Goal: Task Accomplishment & Management: Use online tool/utility

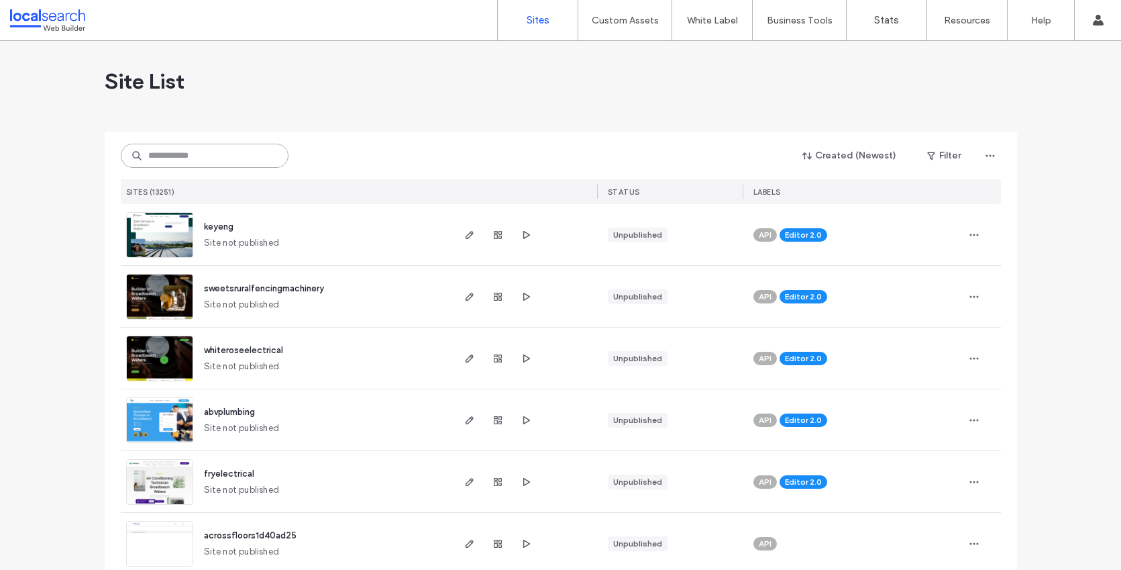
drag, startPoint x: 197, startPoint y: 158, endPoint x: 195, endPoint y: 152, distance: 6.8
click at [196, 158] on input at bounding box center [205, 156] width 168 height 24
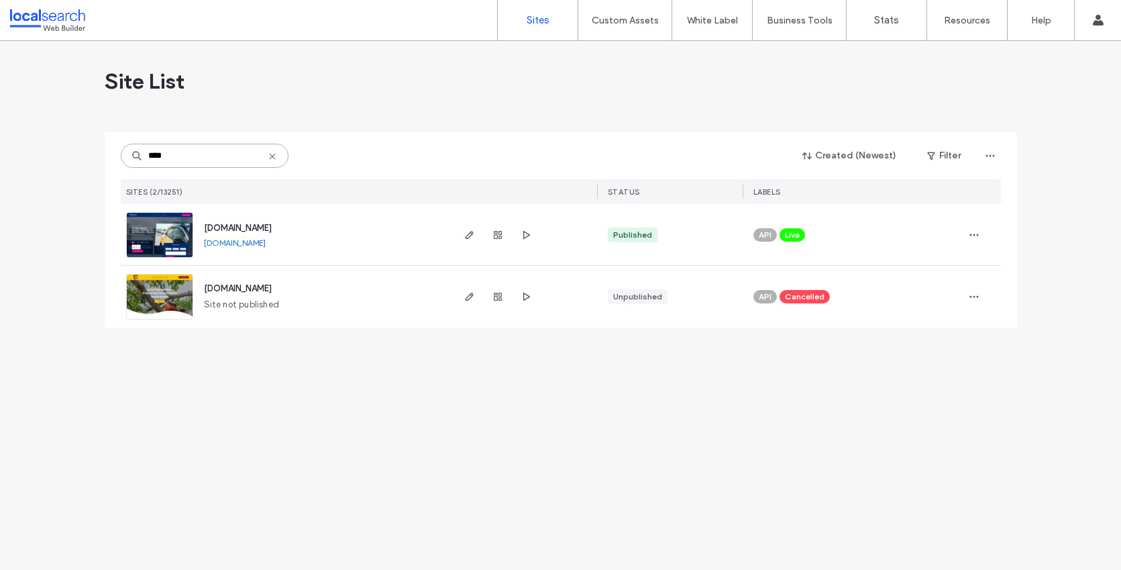
type input "****"
click at [252, 230] on span "[DOMAIN_NAME]" at bounding box center [238, 228] width 68 height 10
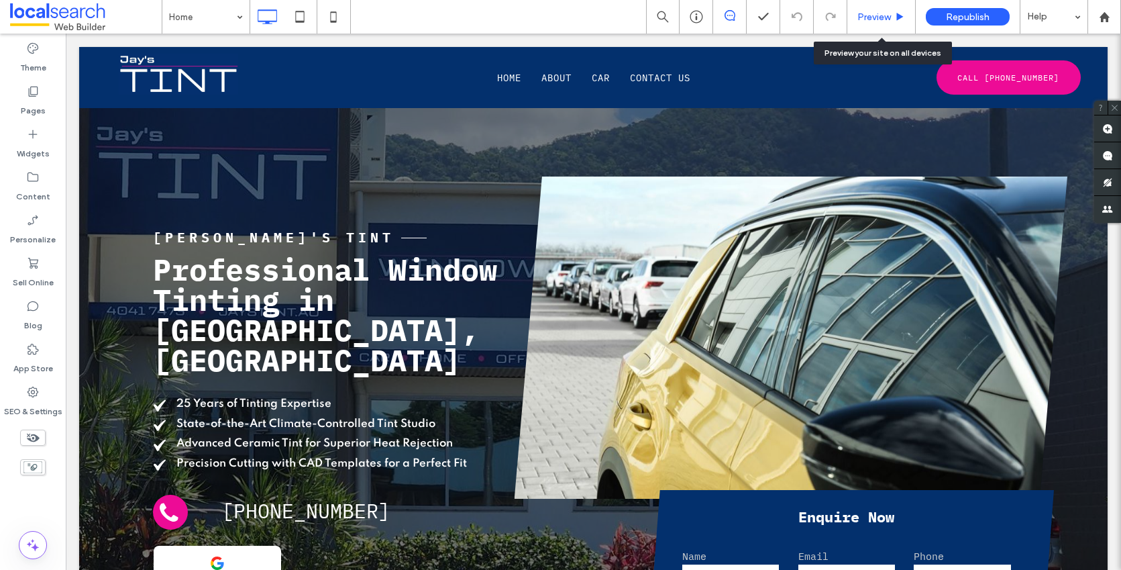
click at [874, 17] on span "Preview" at bounding box center [875, 16] width 34 height 11
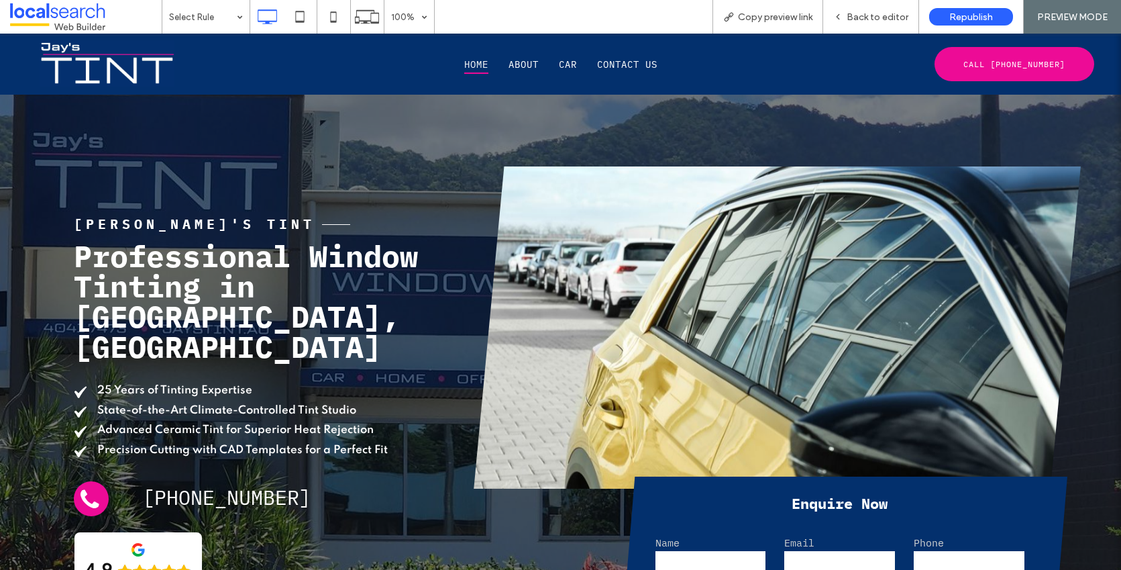
click at [466, 64] on span "Home" at bounding box center [476, 64] width 24 height 19
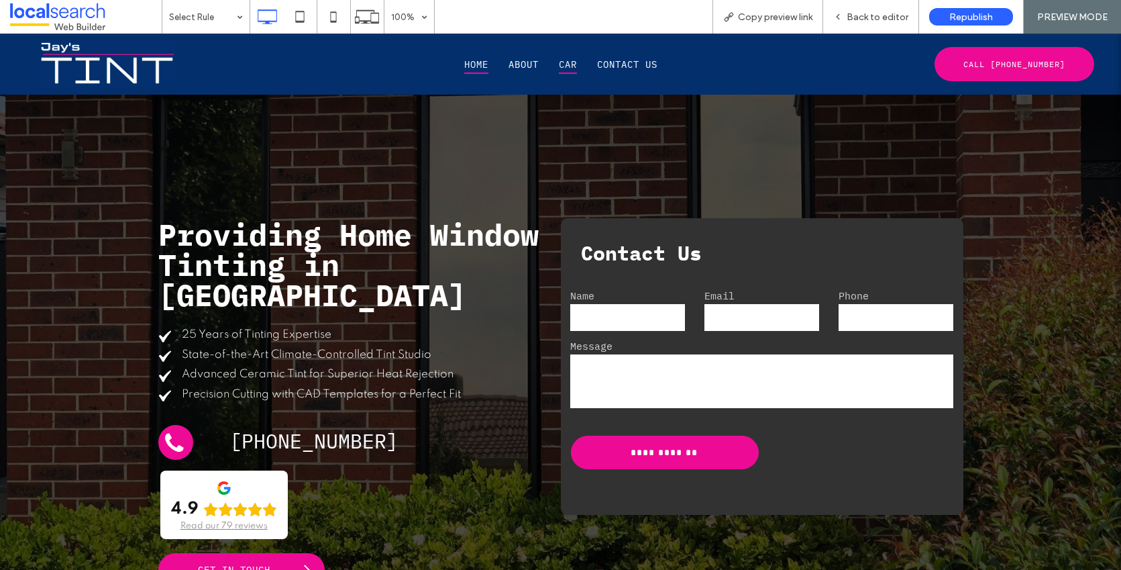
click at [564, 62] on span "Car" at bounding box center [568, 64] width 18 height 19
click at [875, 17] on span "Back to editor" at bounding box center [878, 16] width 62 height 11
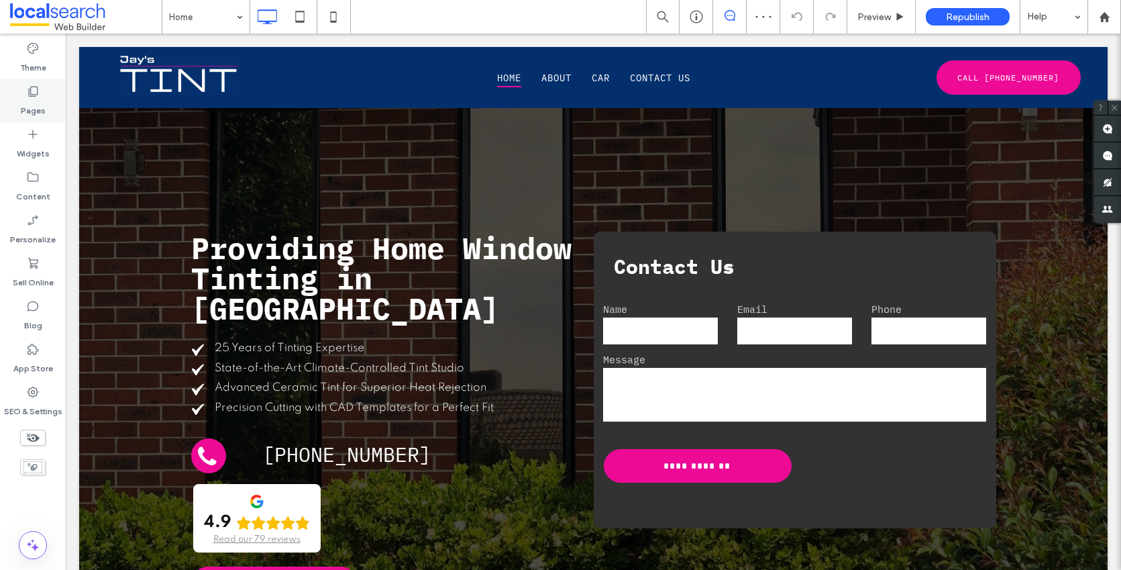
click at [30, 98] on label "Pages" at bounding box center [33, 107] width 25 height 19
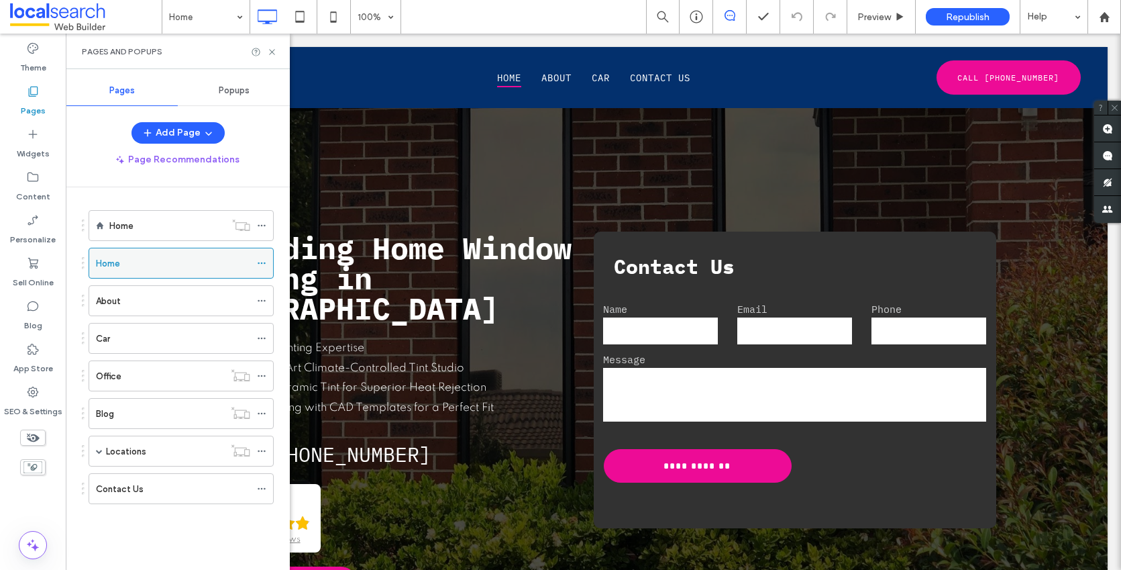
click at [258, 264] on icon at bounding box center [261, 262] width 9 height 9
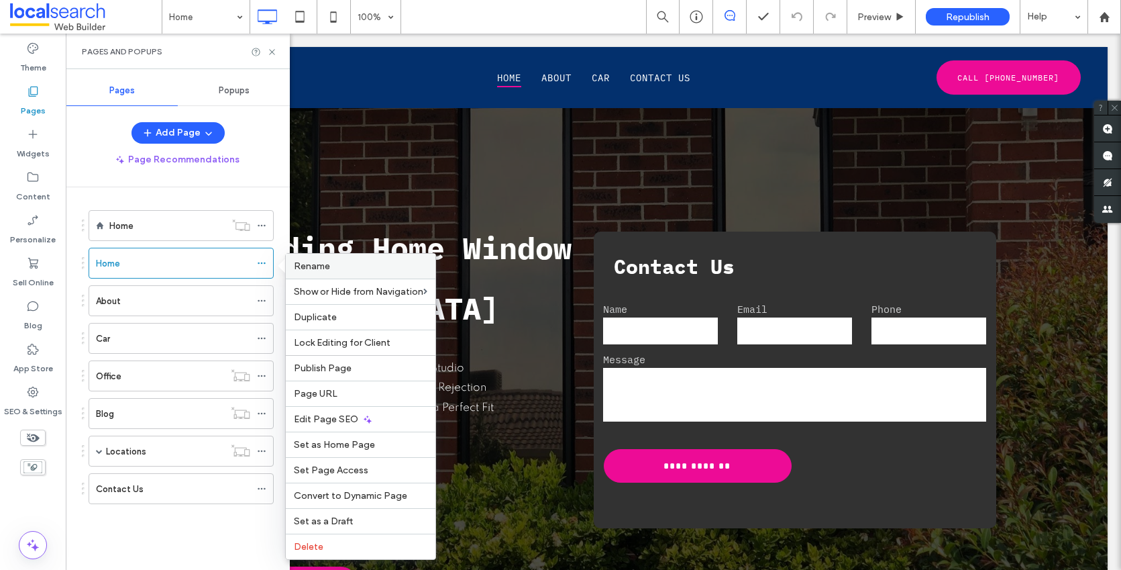
click at [323, 268] on span "Rename" at bounding box center [312, 265] width 36 height 11
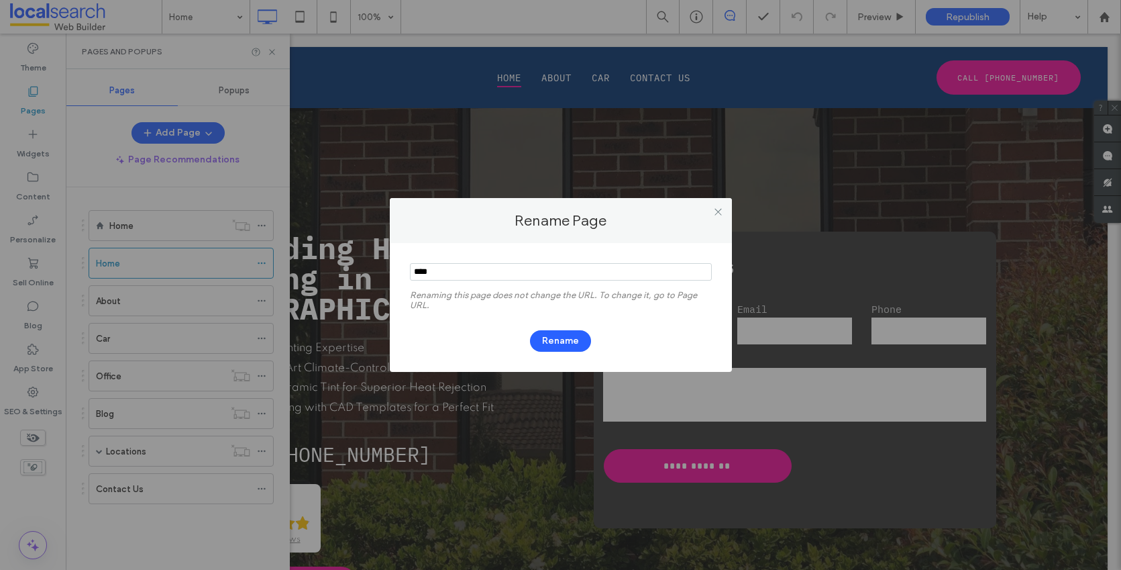
click at [446, 272] on input "notEmpty" at bounding box center [561, 271] width 302 height 17
type input "**********"
click at [553, 342] on button "Rename" at bounding box center [560, 340] width 61 height 21
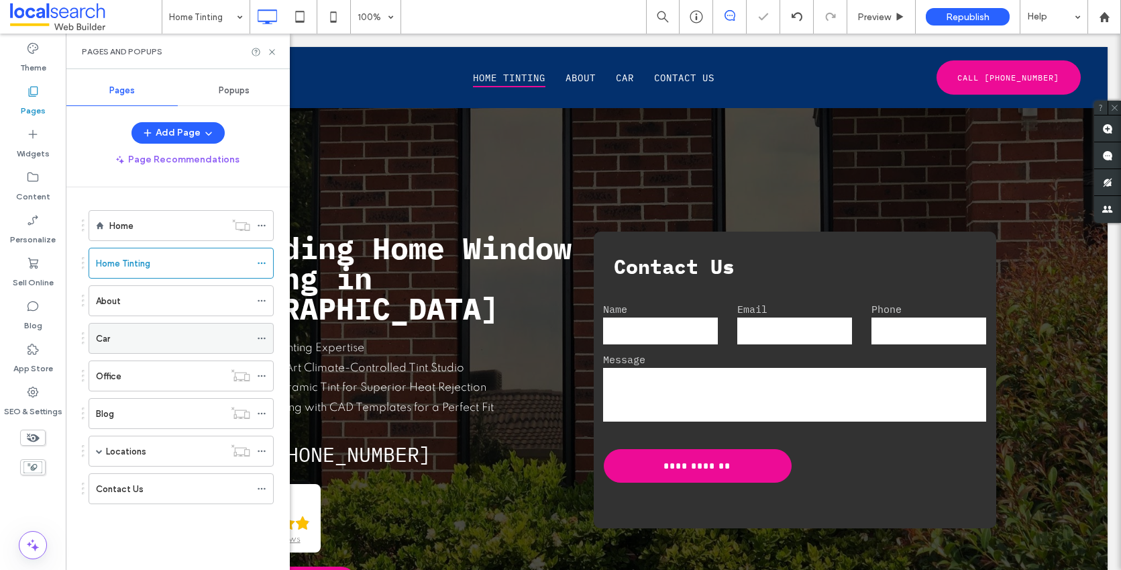
click at [258, 339] on use at bounding box center [261, 339] width 7 height 2
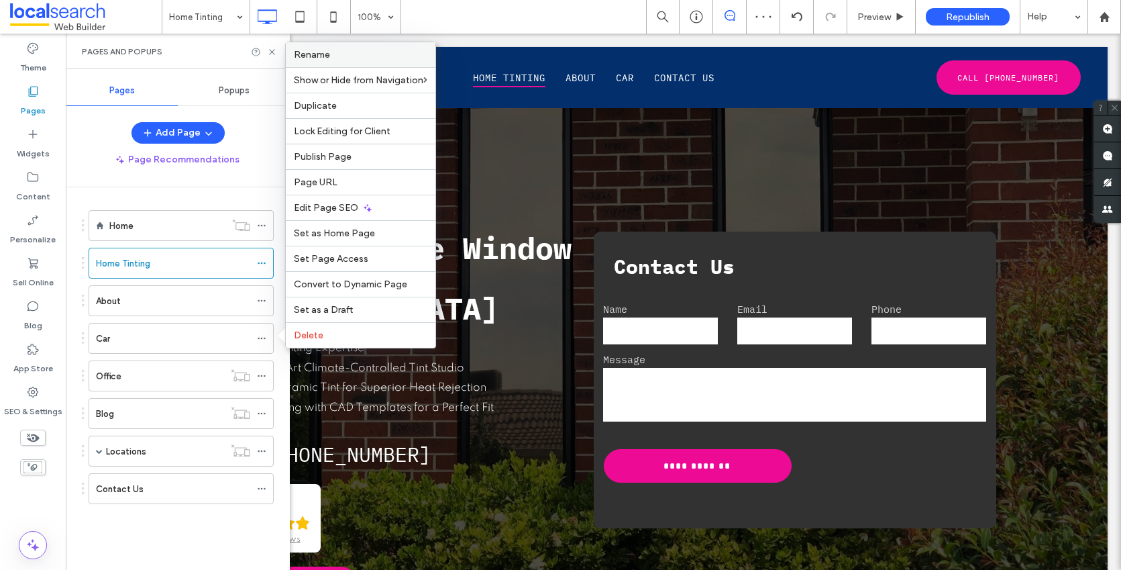
click at [324, 51] on span "Rename" at bounding box center [312, 54] width 36 height 11
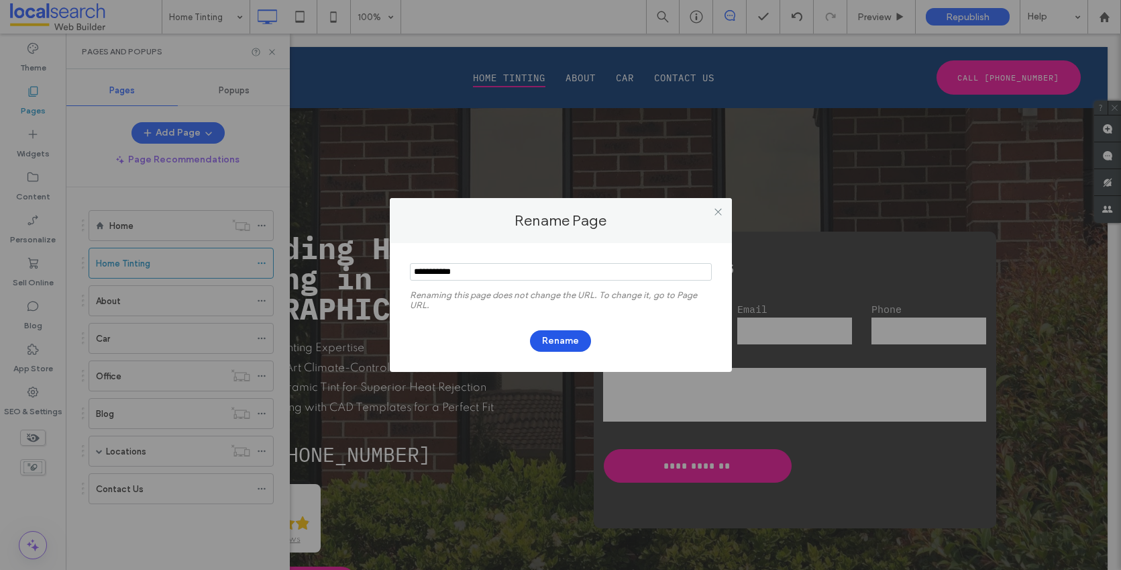
type input "**********"
click at [552, 341] on button "Rename" at bounding box center [560, 340] width 61 height 21
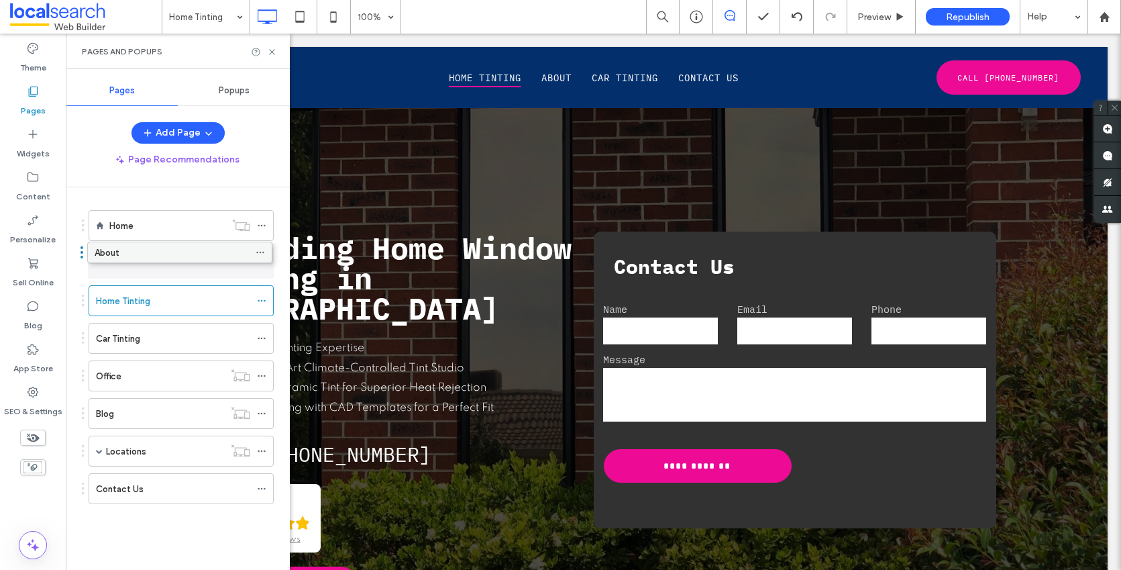
drag, startPoint x: 109, startPoint y: 299, endPoint x: 108, endPoint y: 256, distance: 43.6
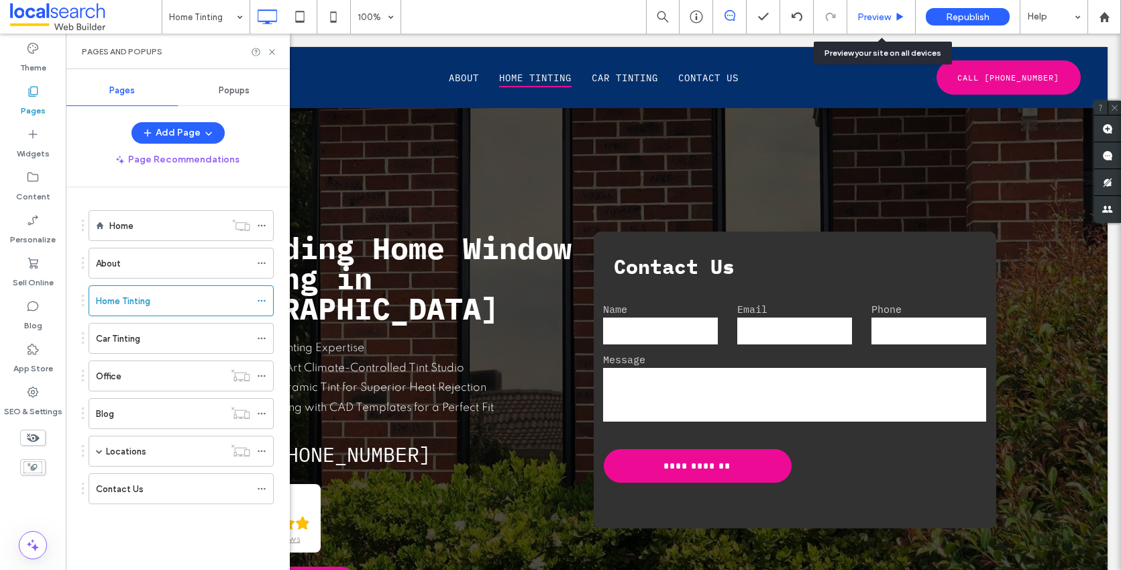
click at [872, 16] on span "Preview" at bounding box center [875, 16] width 34 height 11
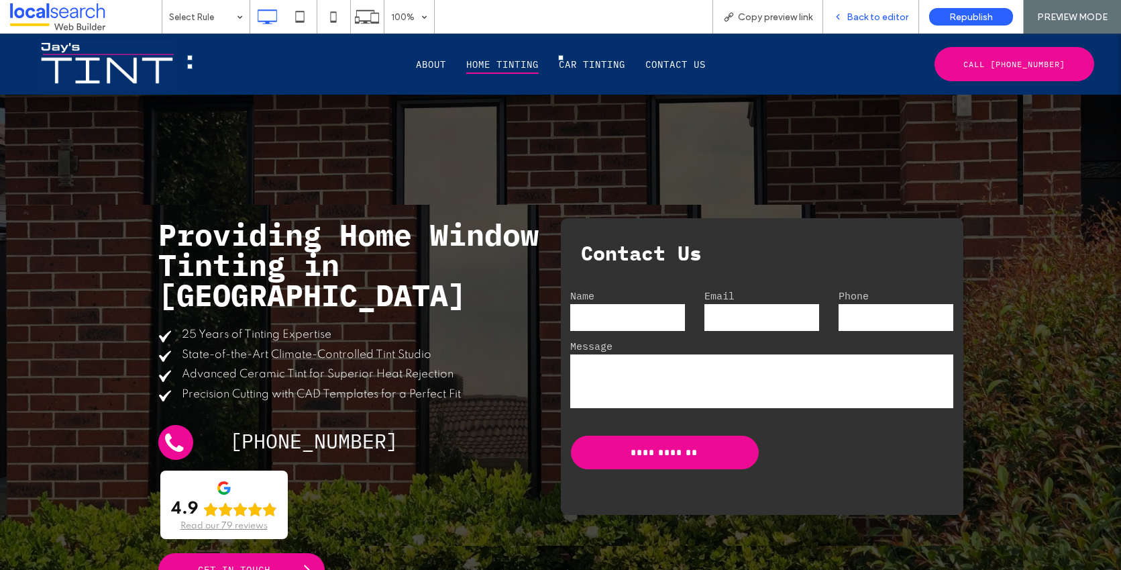
click at [877, 21] on span "Back to editor" at bounding box center [878, 16] width 62 height 11
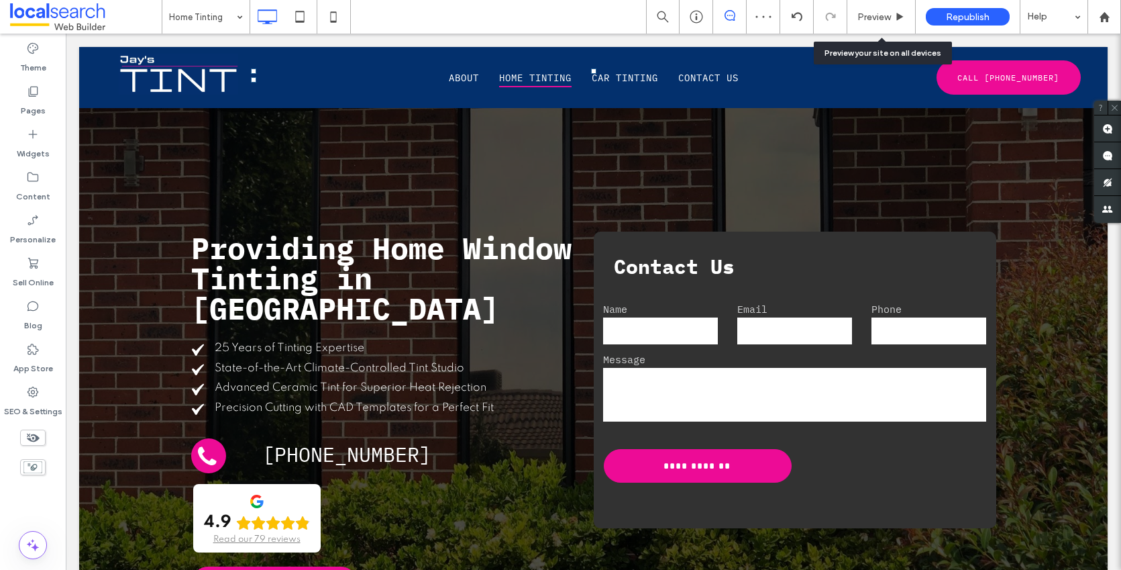
click at [877, 21] on span "Preview" at bounding box center [875, 16] width 34 height 11
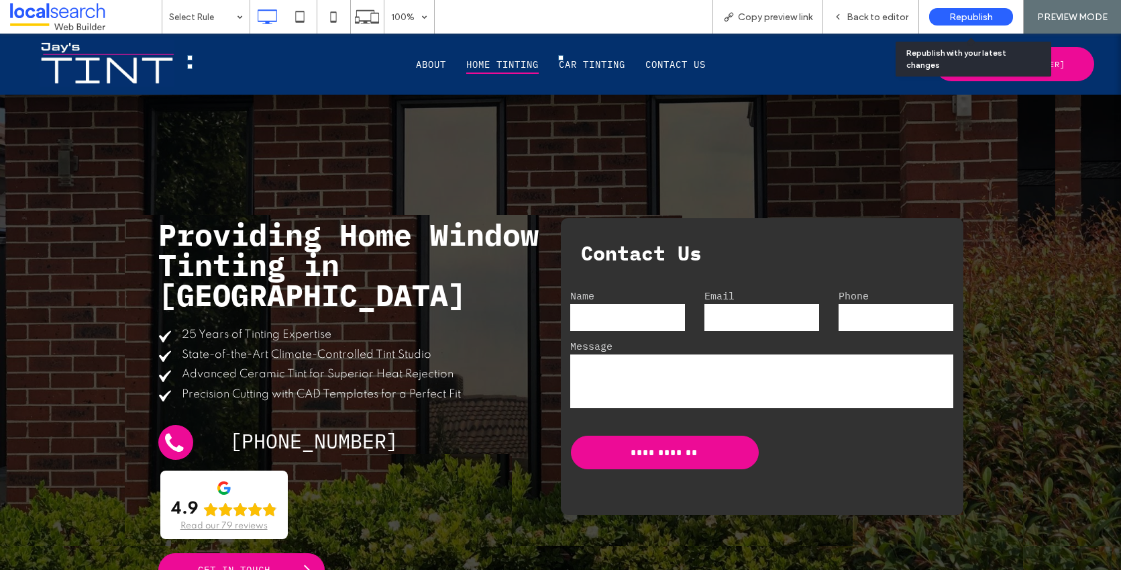
click at [969, 15] on span "Republish" at bounding box center [971, 16] width 44 height 11
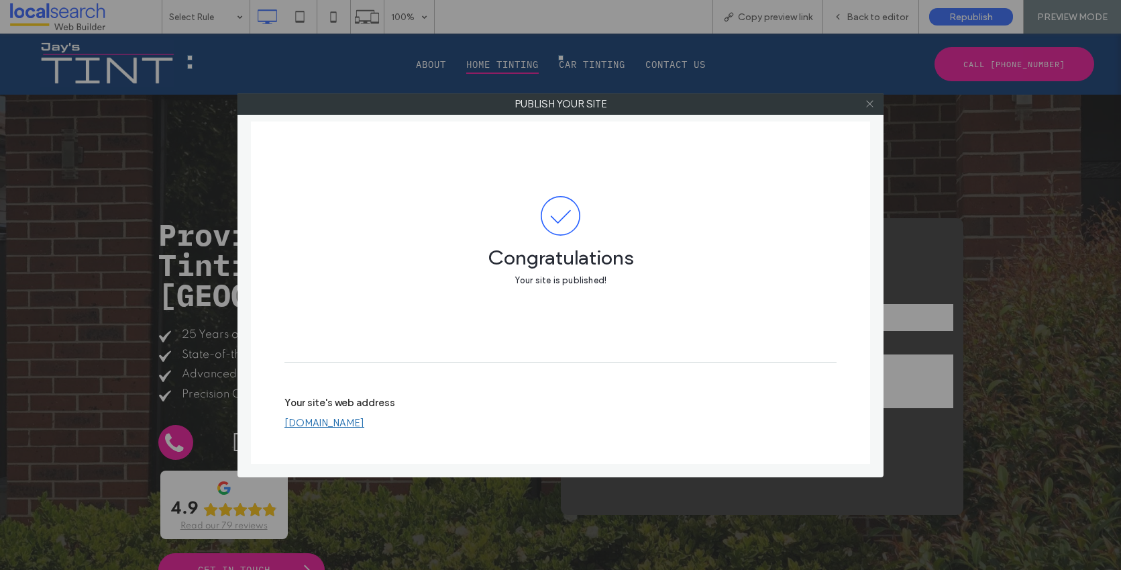
click at [867, 107] on icon at bounding box center [870, 104] width 10 height 10
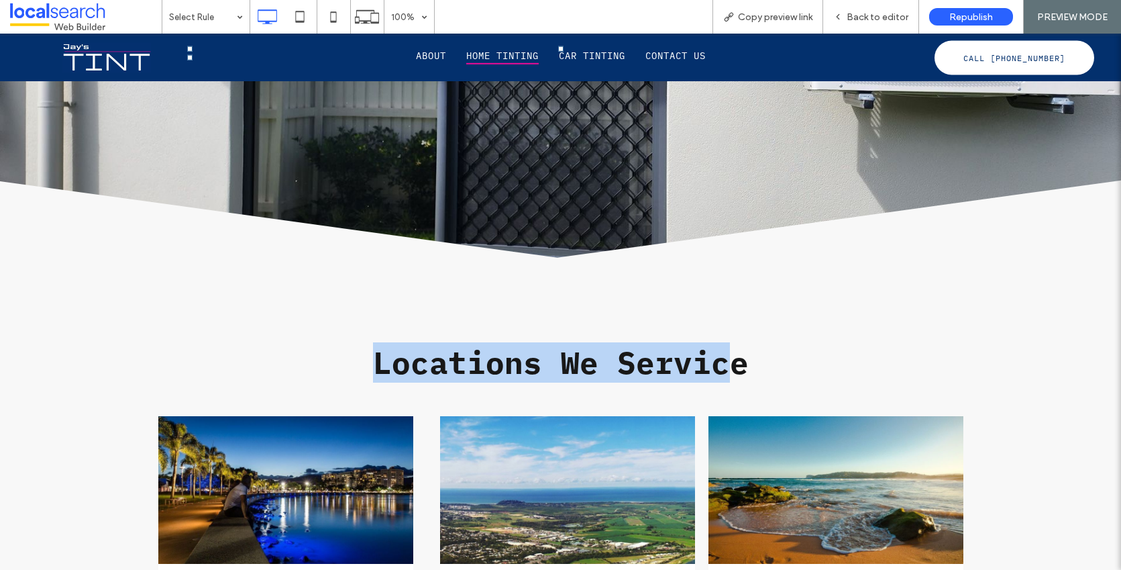
scroll to position [4234, 0]
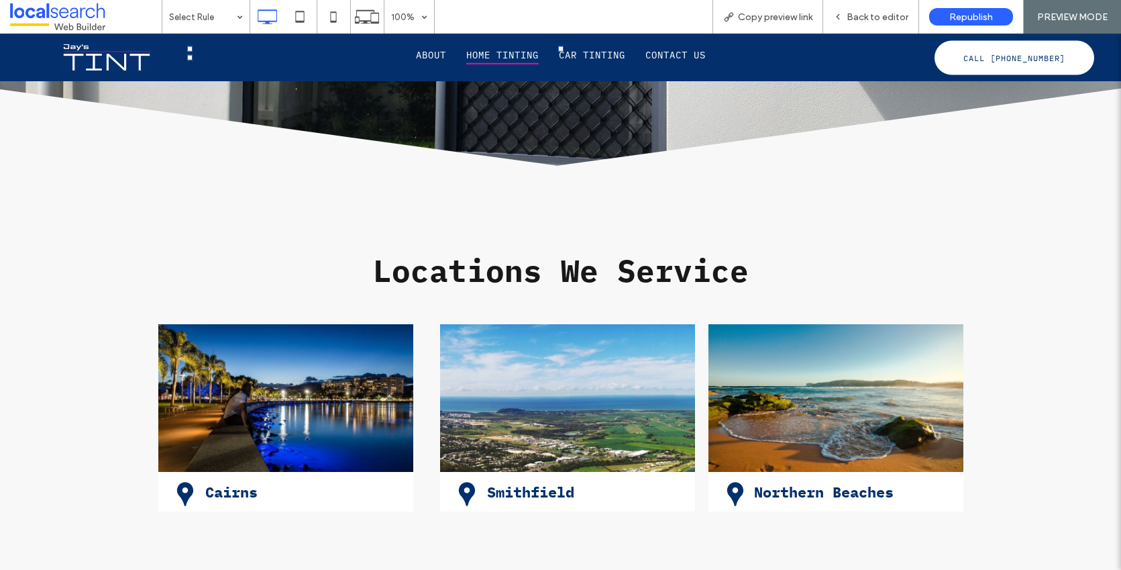
drag, startPoint x: 92, startPoint y: 208, endPoint x: 768, endPoint y: 189, distance: 676.0
copy div "Lor Ipsum Do Sitam Cons Adip Elitse — Doeiusm Temp incididun utla ET Dolo Ma Al…"
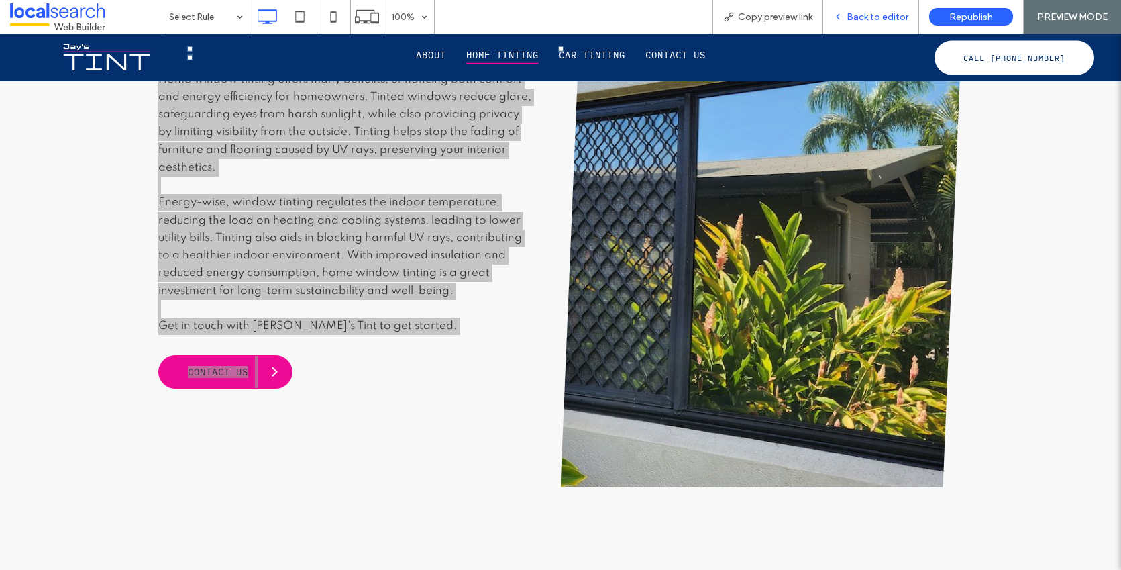
click at [854, 18] on span "Back to editor" at bounding box center [878, 16] width 62 height 11
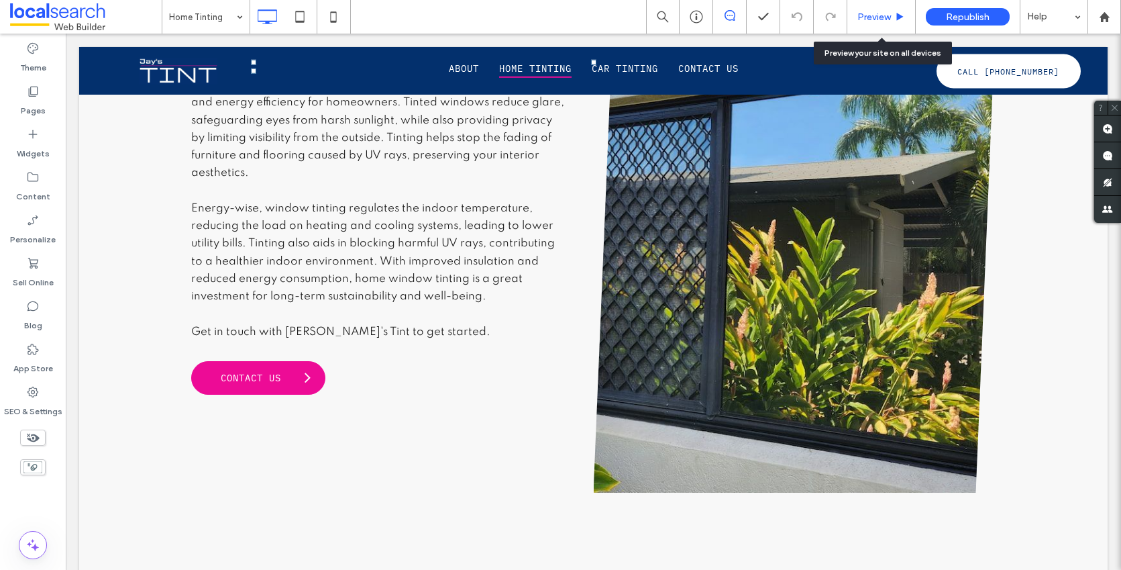
scroll to position [3362, 0]
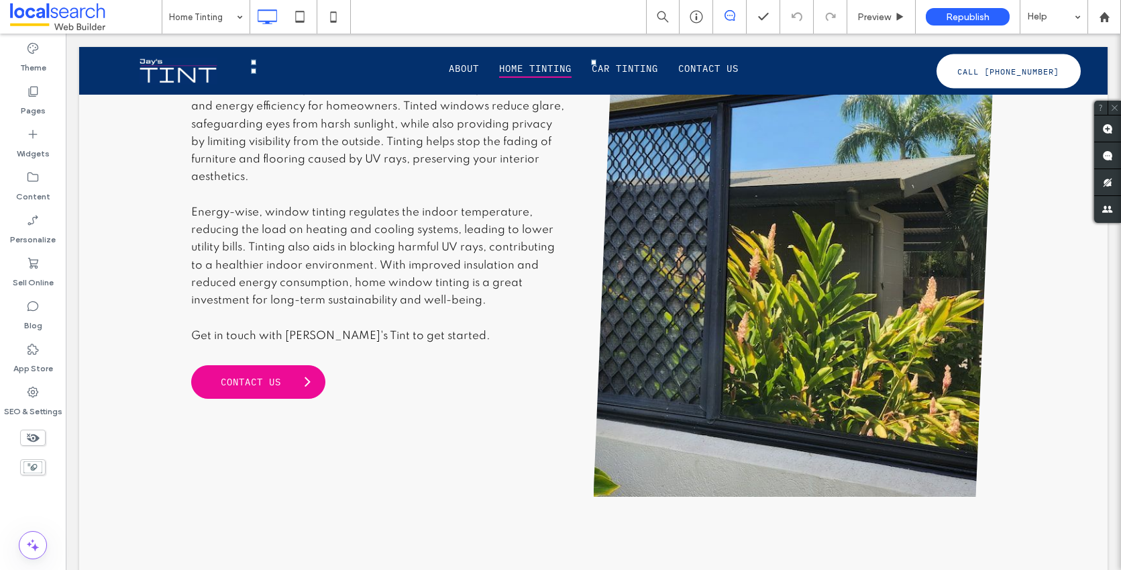
click at [729, 14] on icon at bounding box center [730, 15] width 11 height 11
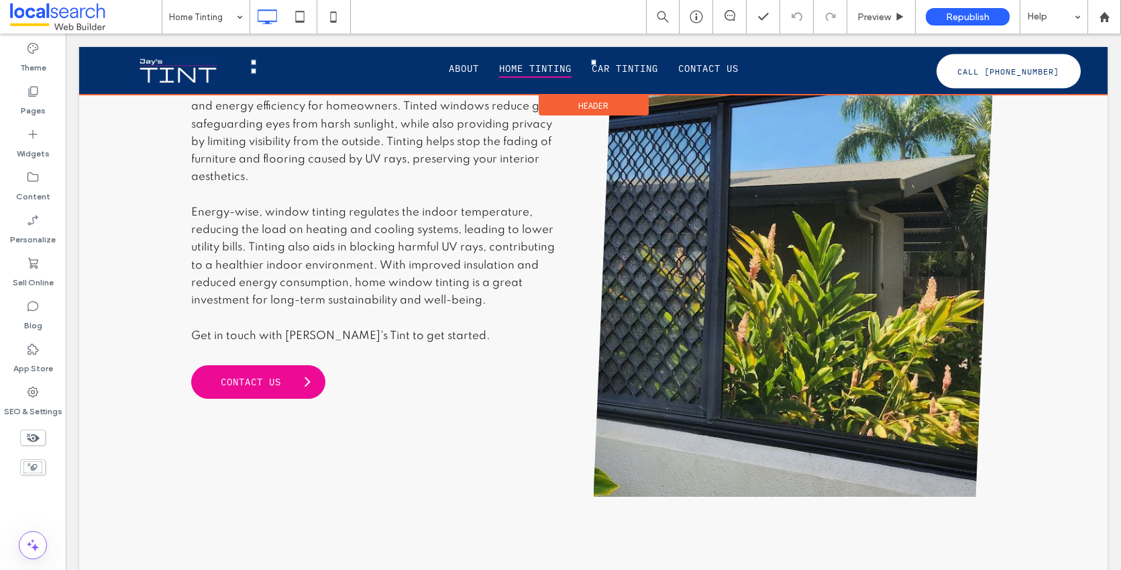
click at [790, 71] on div at bounding box center [593, 71] width 1029 height 48
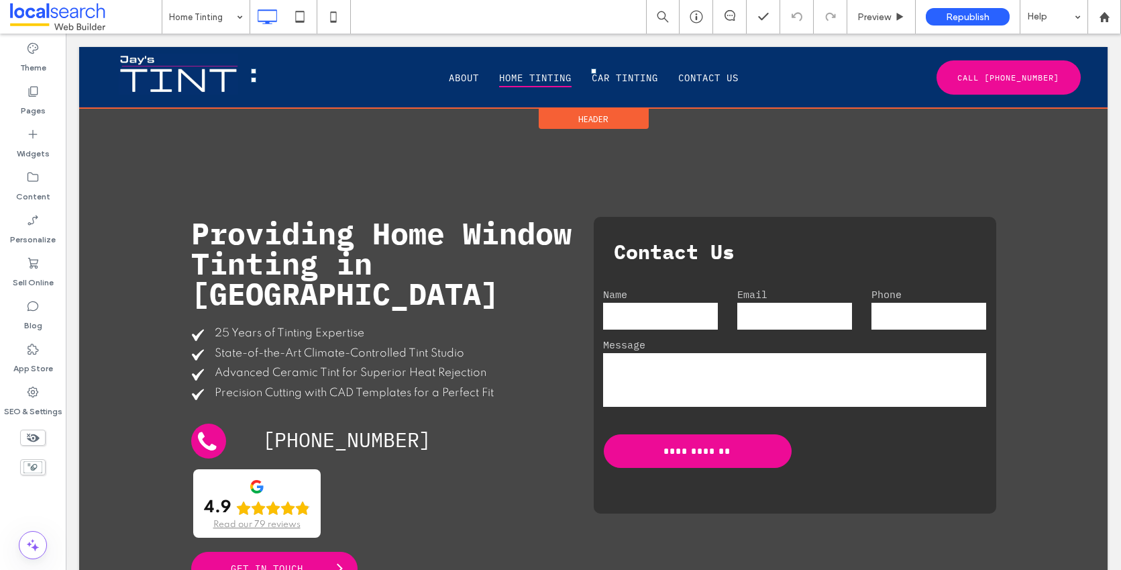
scroll to position [0, 0]
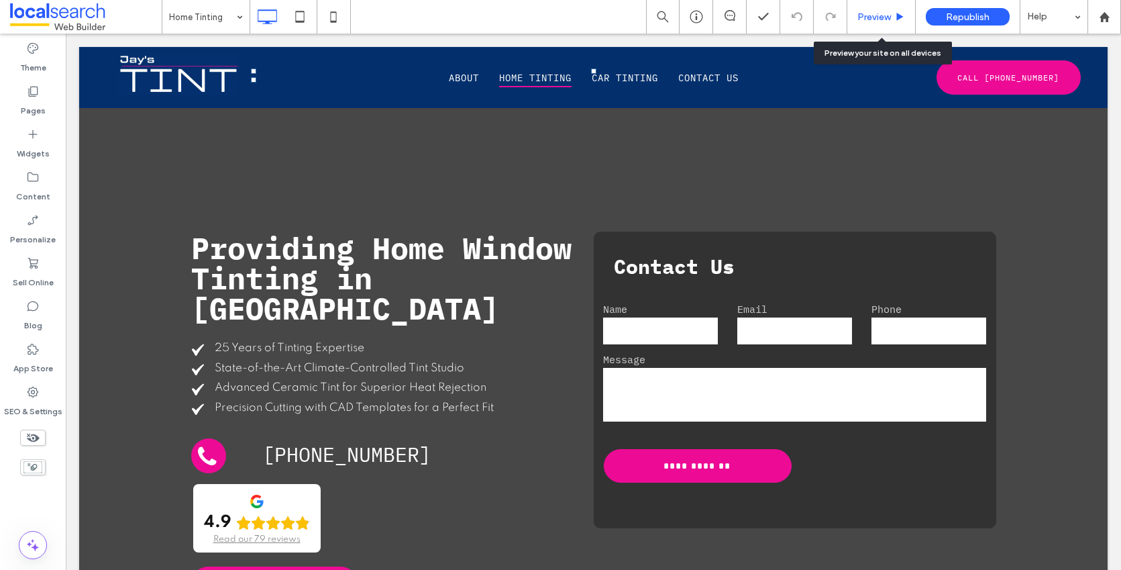
click at [864, 19] on span "Preview" at bounding box center [875, 16] width 34 height 11
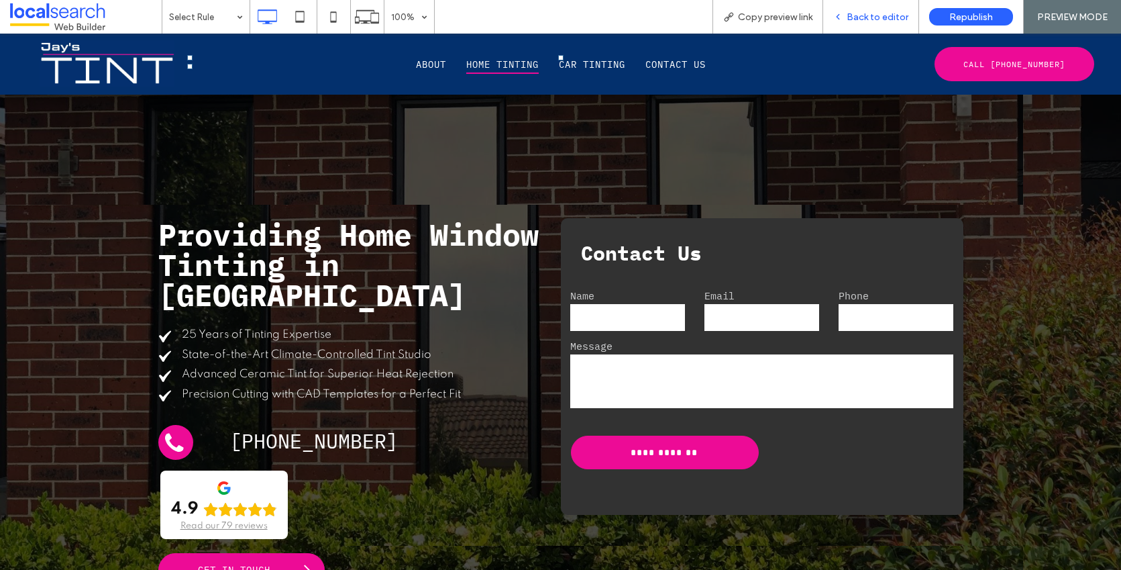
click at [886, 22] on div "Back to editor" at bounding box center [871, 17] width 96 height 34
click at [874, 17] on span "Back to editor" at bounding box center [878, 16] width 62 height 11
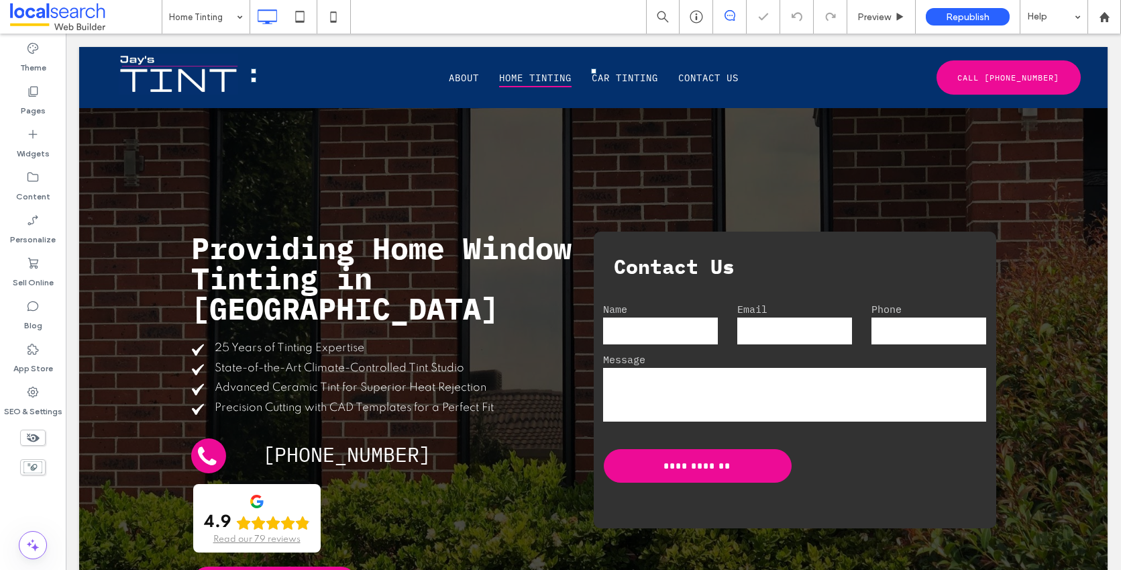
click at [734, 11] on icon at bounding box center [730, 15] width 11 height 11
click at [1107, 130] on use at bounding box center [1107, 128] width 11 height 11
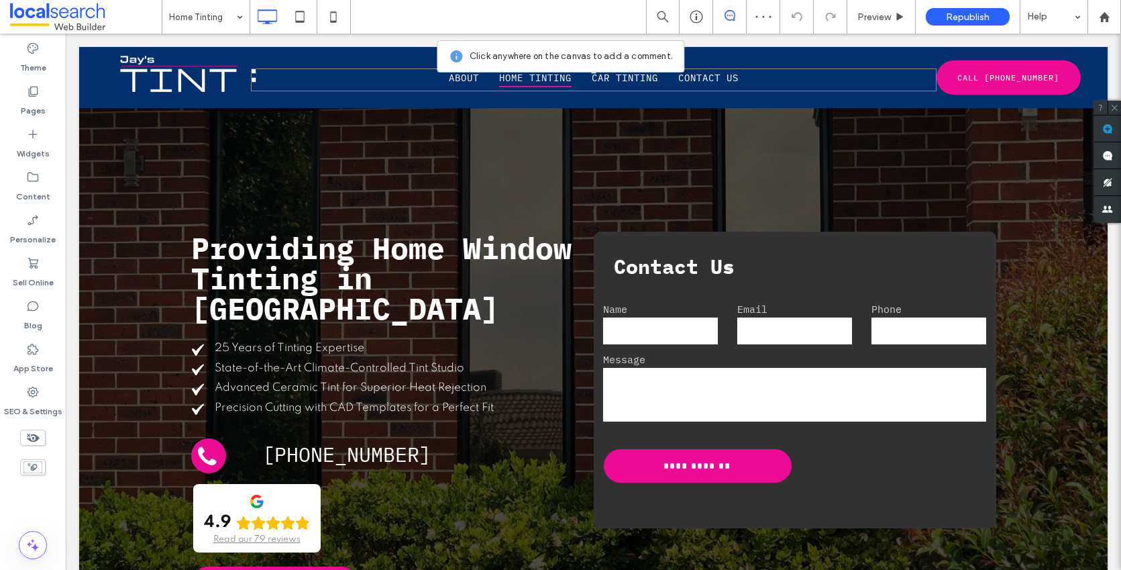
click at [789, 80] on nav "About Home Tinting Car Tinting Contact Us" at bounding box center [594, 79] width 686 height 23
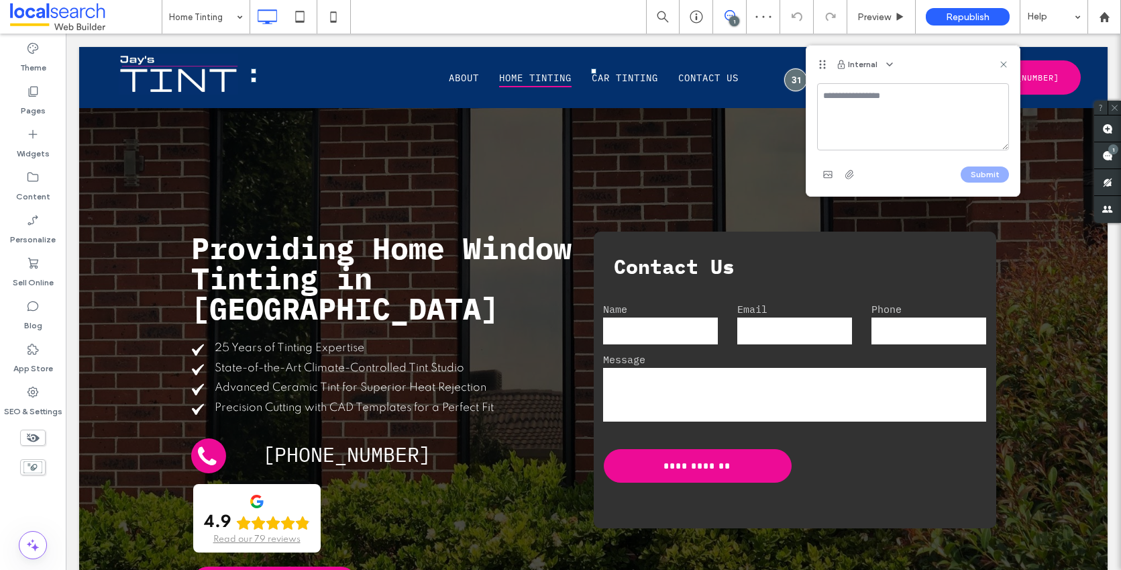
type textarea "*"
click at [868, 116] on textarea "**********" at bounding box center [913, 116] width 192 height 67
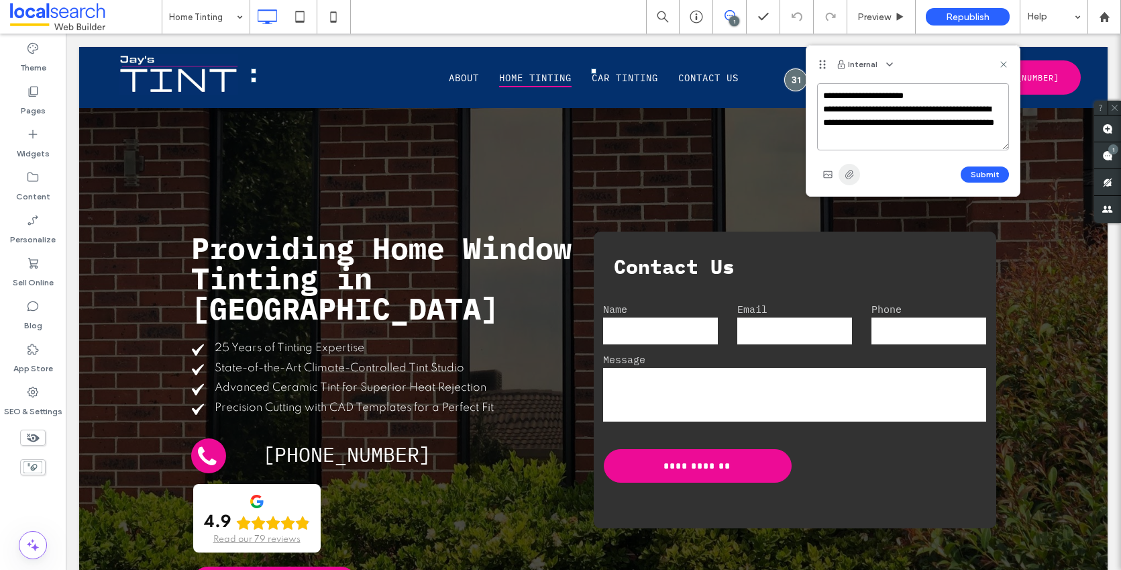
type textarea "**********"
click at [842, 172] on span "button" at bounding box center [849, 174] width 21 height 21
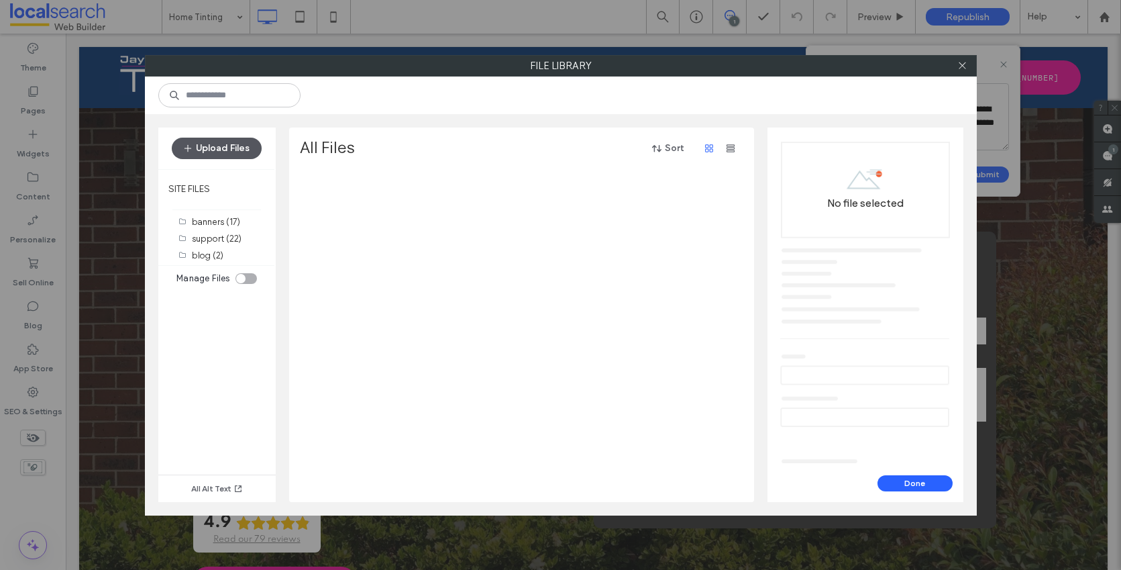
click at [205, 148] on button "Upload Files" at bounding box center [217, 148] width 90 height 21
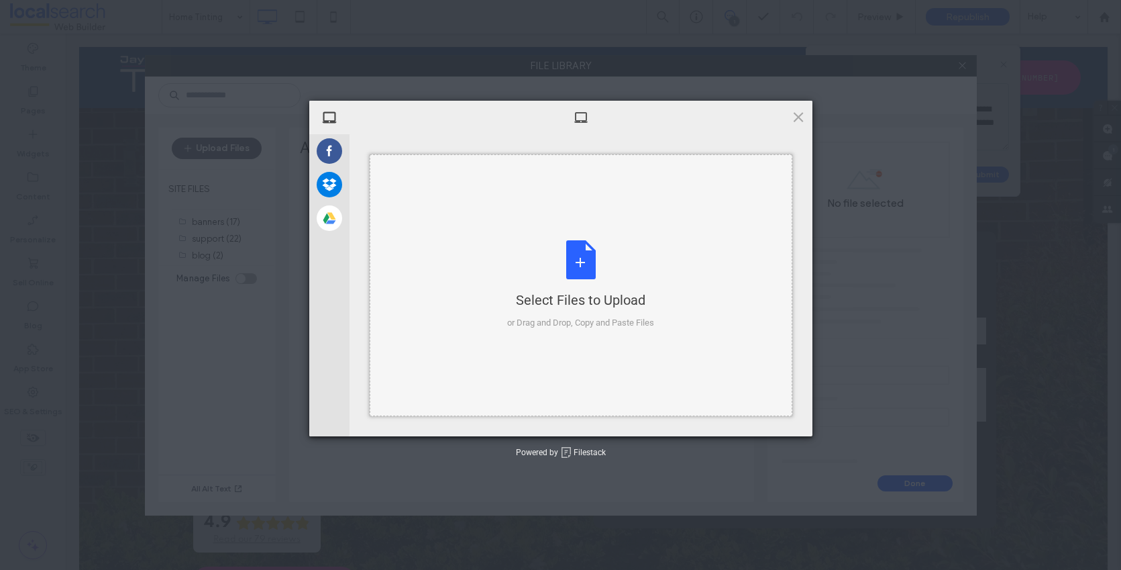
click at [576, 252] on div "Select Files to Upload or Drag and Drop, Copy and Paste Files" at bounding box center [580, 284] width 147 height 89
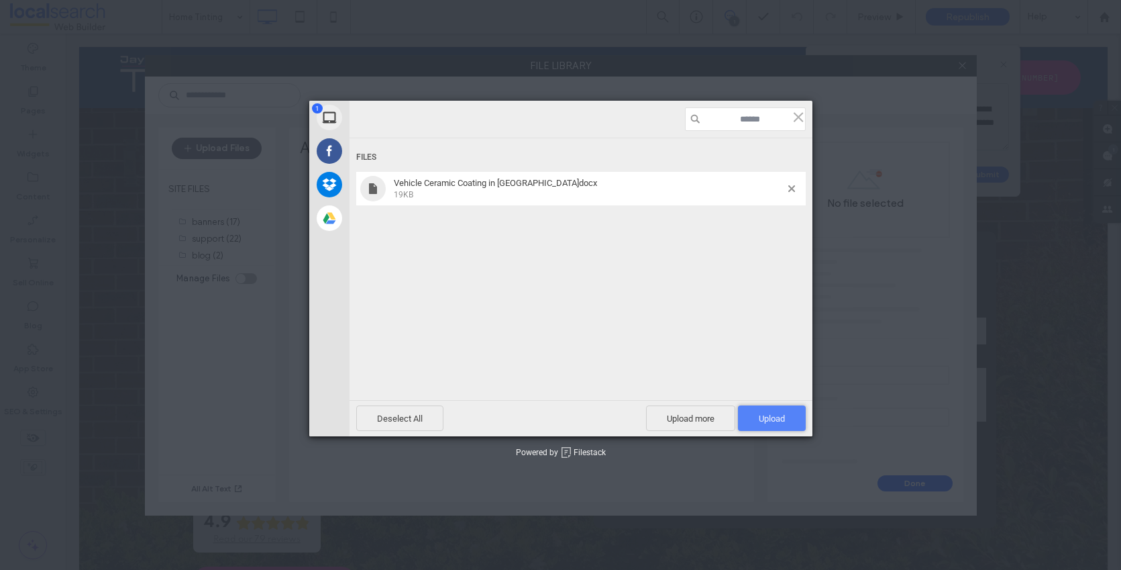
click at [769, 417] on span "Upload 1" at bounding box center [772, 418] width 26 height 10
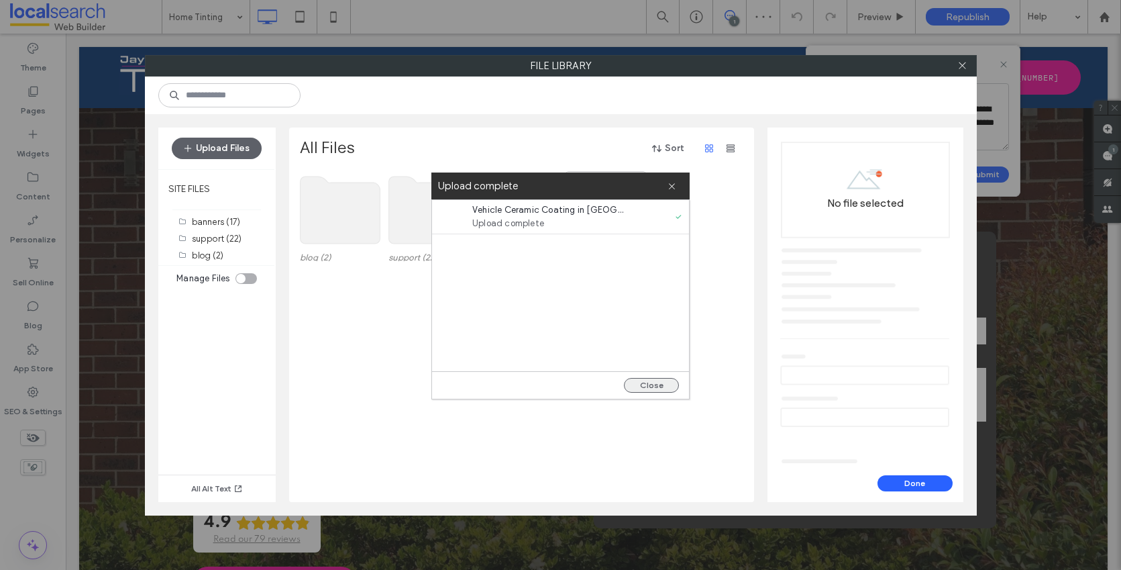
click at [652, 387] on button "Close" at bounding box center [651, 385] width 55 height 15
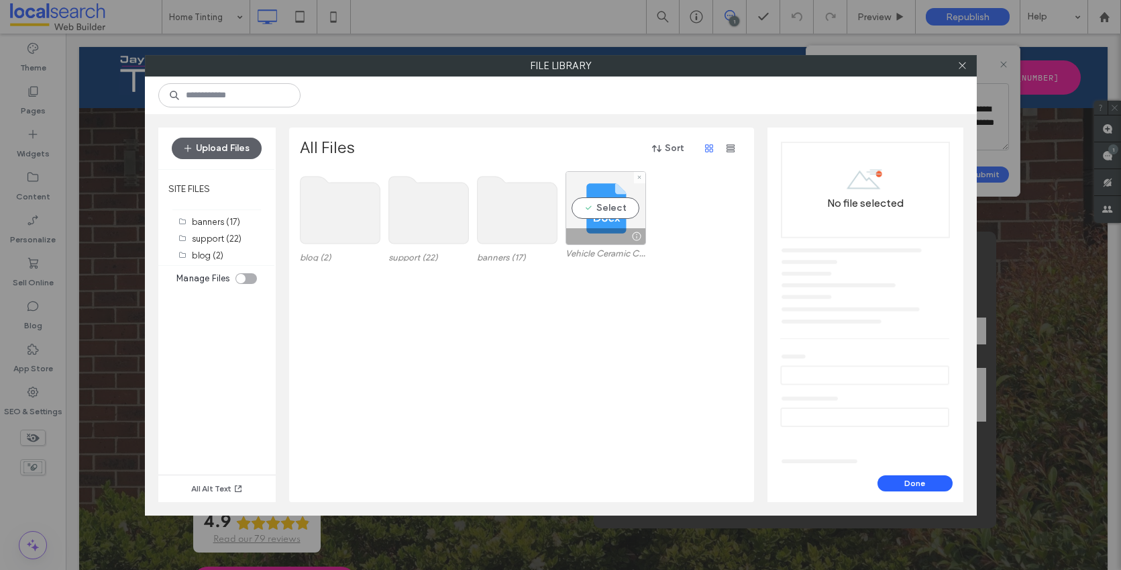
click at [587, 206] on div "Select" at bounding box center [606, 208] width 81 height 74
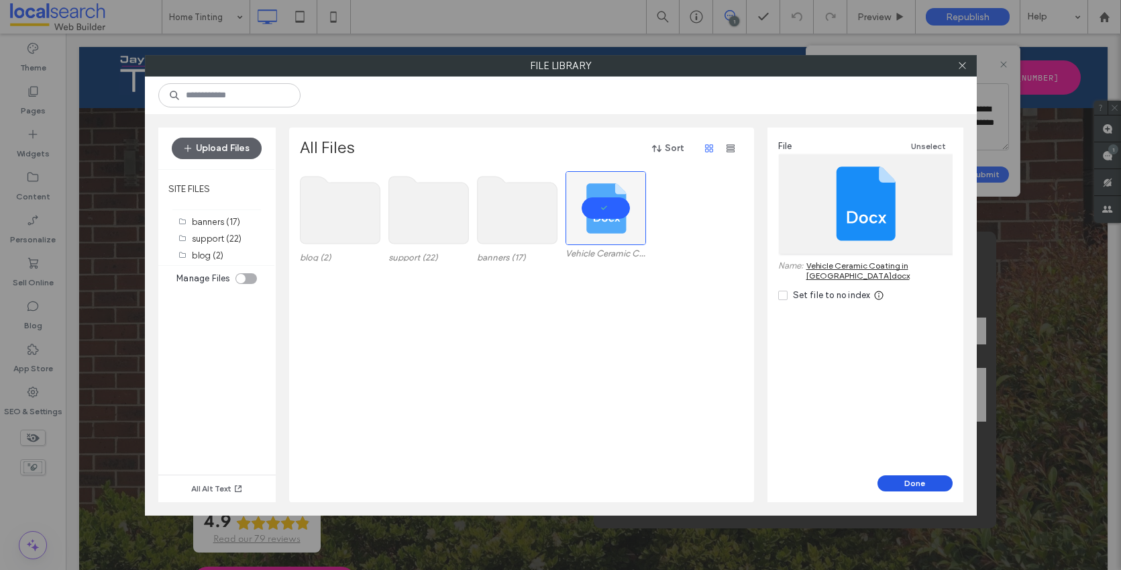
click at [925, 484] on button "Done" at bounding box center [915, 483] width 75 height 16
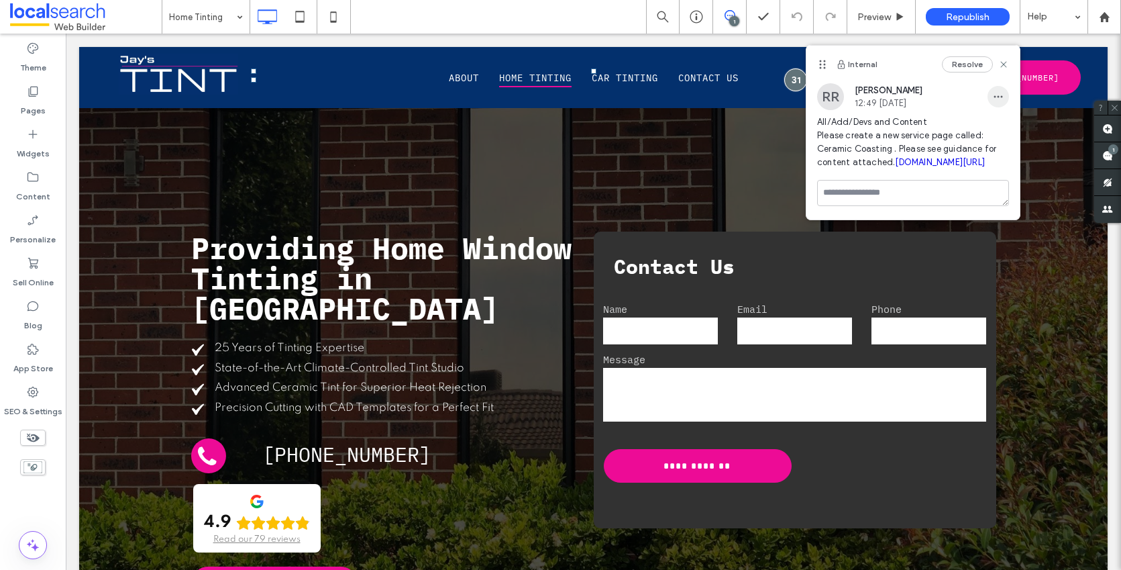
click at [997, 102] on span "button" at bounding box center [998, 96] width 21 height 21
click at [1013, 128] on span "Edit" at bounding box center [1007, 131] width 17 height 13
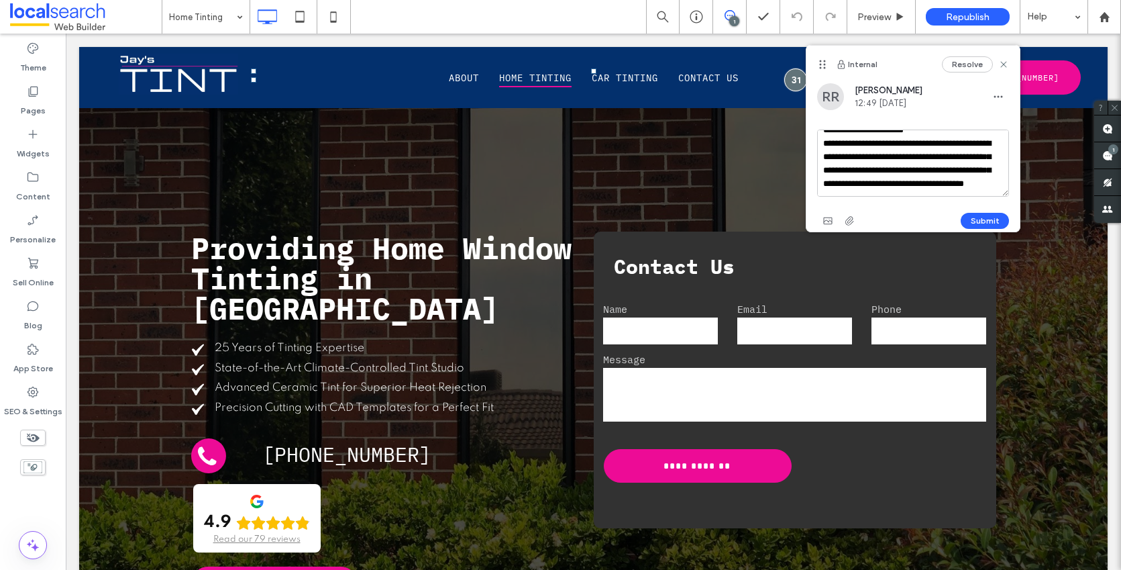
scroll to position [39, 0]
click at [871, 192] on textarea "**********" at bounding box center [913, 162] width 192 height 67
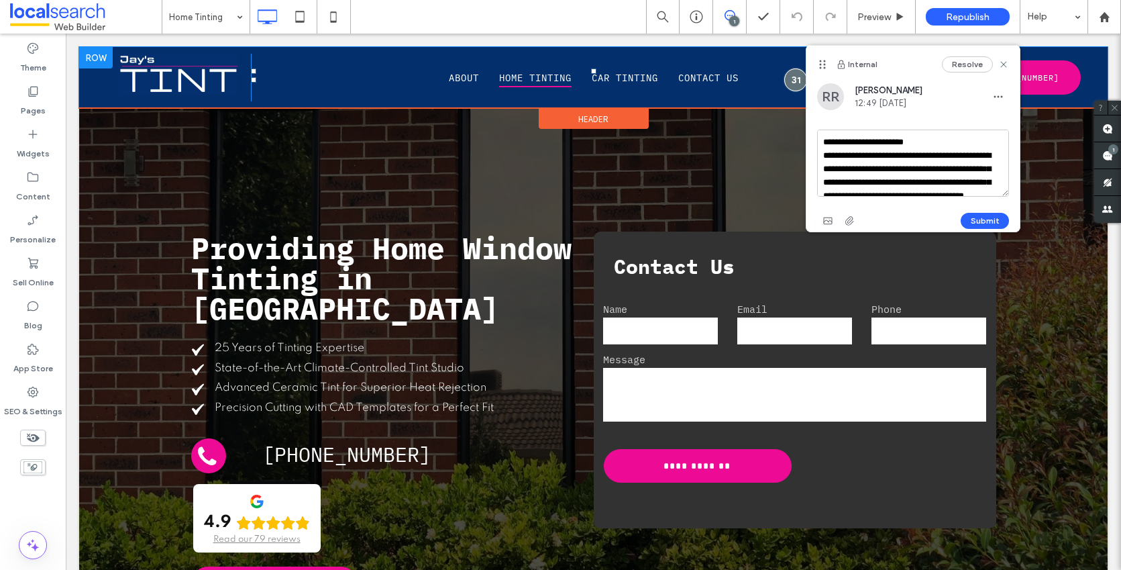
drag, startPoint x: 1046, startPoint y: 225, endPoint x: 754, endPoint y: 103, distance: 316.1
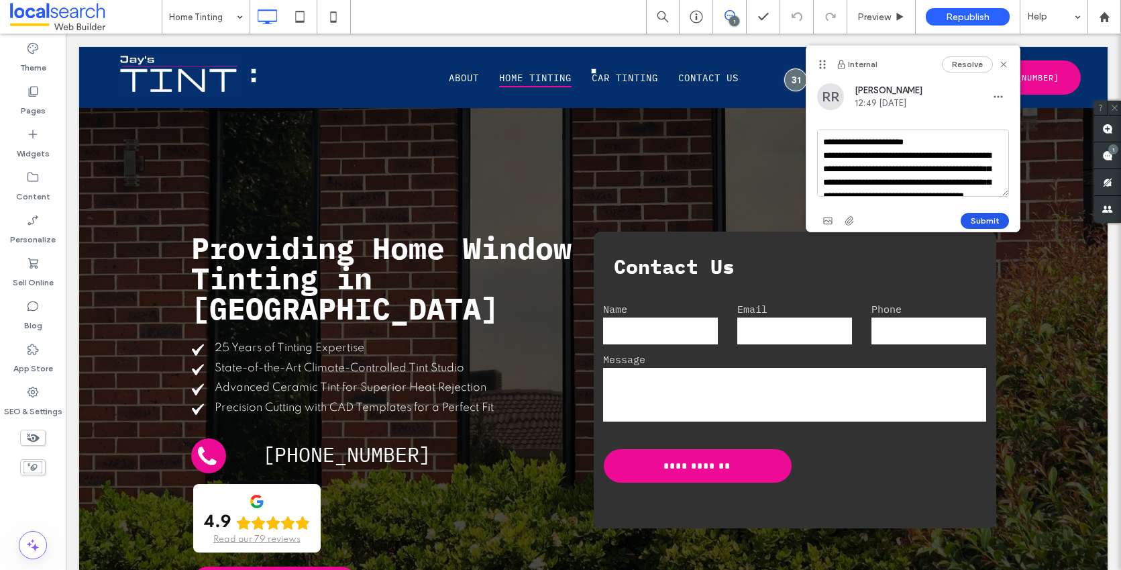
type textarea "**********"
click at [994, 219] on button "Submit" at bounding box center [985, 221] width 48 height 16
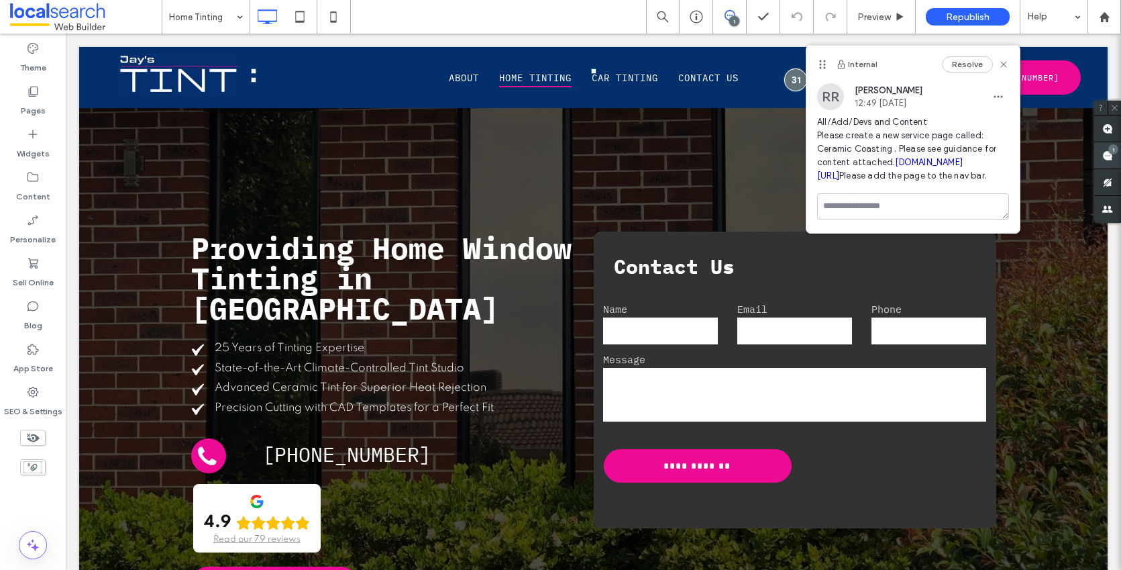
click at [1109, 148] on div "1" at bounding box center [1113, 149] width 10 height 10
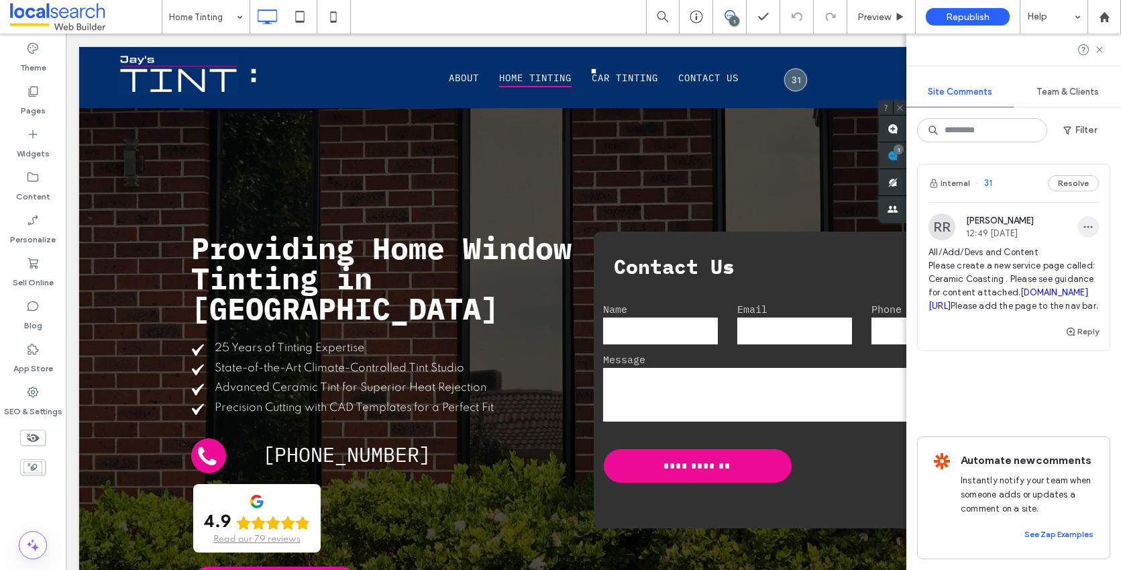
drag, startPoint x: 1084, startPoint y: 224, endPoint x: 1083, endPoint y: 233, distance: 8.8
click at [1084, 223] on span "button" at bounding box center [1088, 226] width 21 height 21
click at [1025, 260] on div "Edit" at bounding box center [1028, 261] width 119 height 25
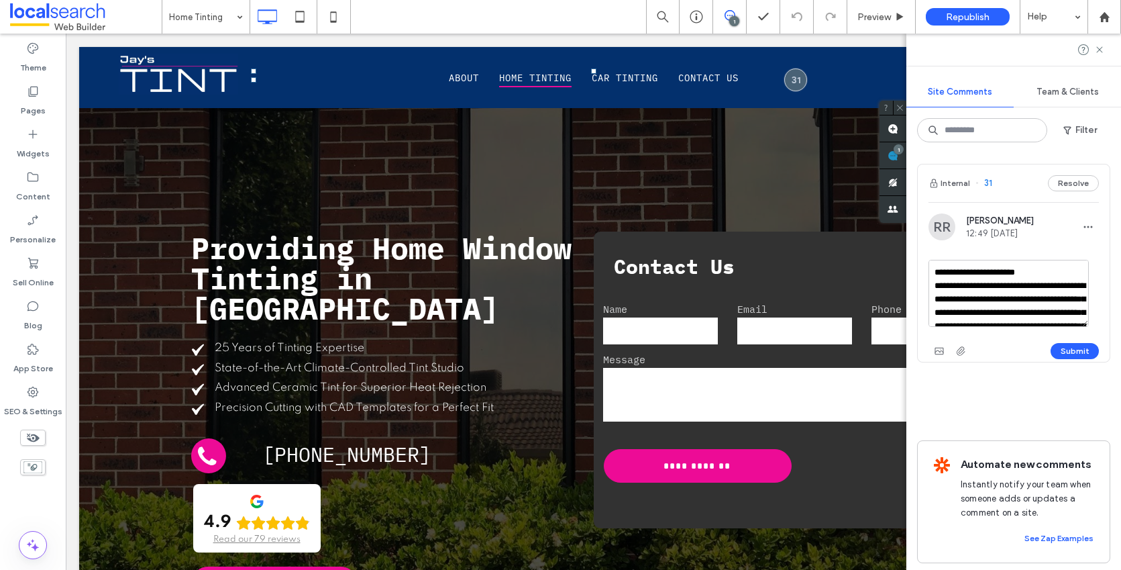
drag, startPoint x: 935, startPoint y: 282, endPoint x: 1038, endPoint y: 308, distance: 106.4
click at [1038, 308] on textarea "**********" at bounding box center [1009, 293] width 160 height 67
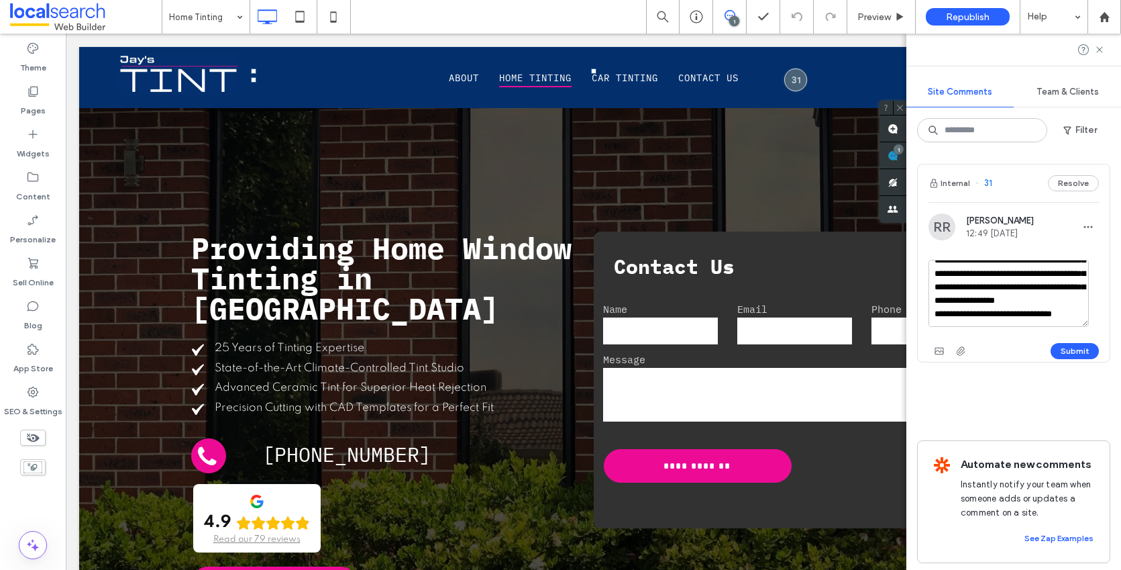
scroll to position [79, 0]
type textarea "**********"
click at [1070, 348] on button "Submit" at bounding box center [1075, 351] width 48 height 16
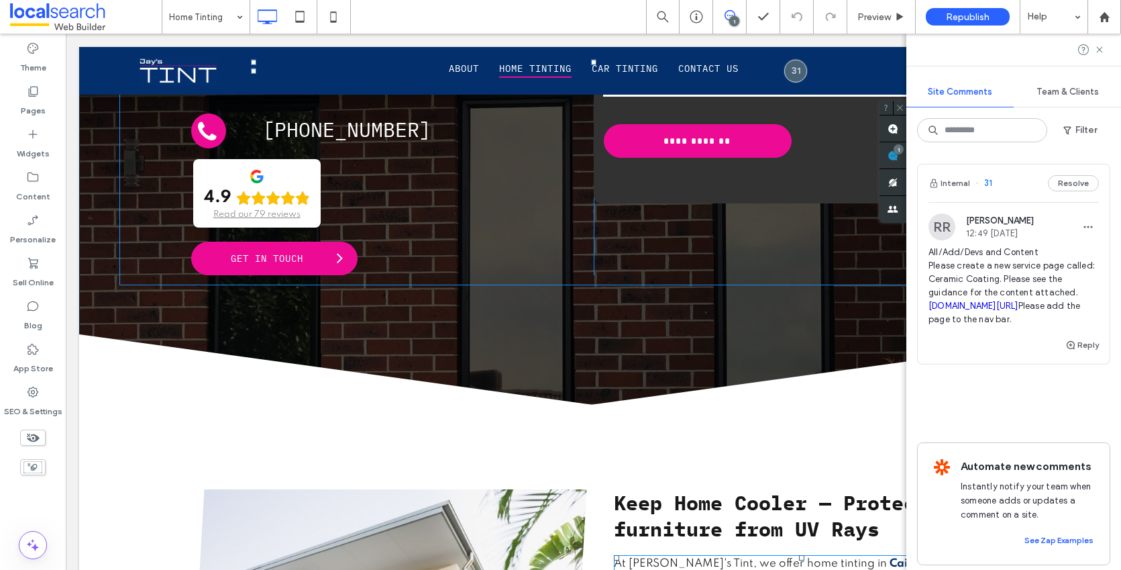
scroll to position [169, 0]
